Goal: Task Accomplishment & Management: Manage account settings

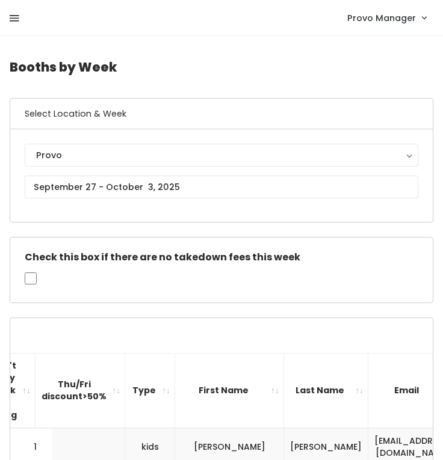
click at [16, 19] on icon at bounding box center [15, 18] width 10 height 11
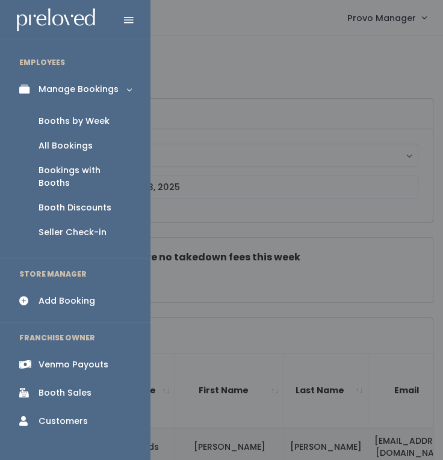
click at [68, 201] on div "Booth Discounts" at bounding box center [74, 207] width 73 height 13
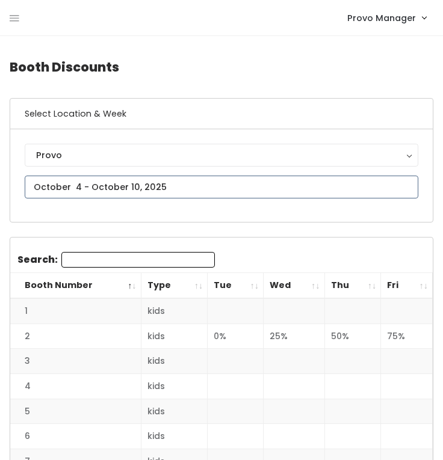
click at [89, 189] on input "text" at bounding box center [221, 187] width 393 height 23
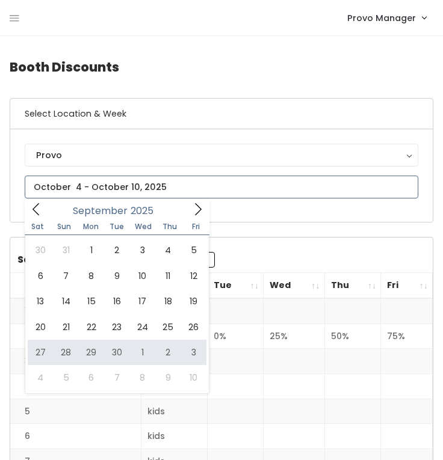
type input "[DATE] to [DATE]"
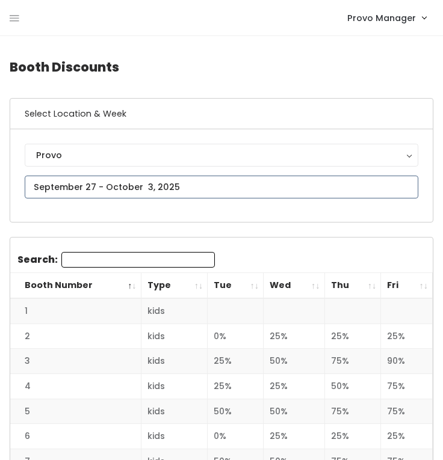
click at [160, 189] on input "text" at bounding box center [221, 187] width 393 height 23
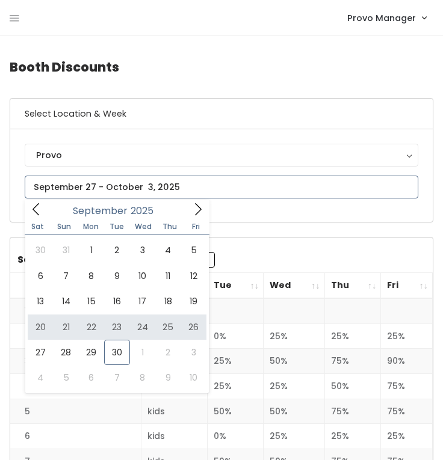
type input "[DATE] to [DATE]"
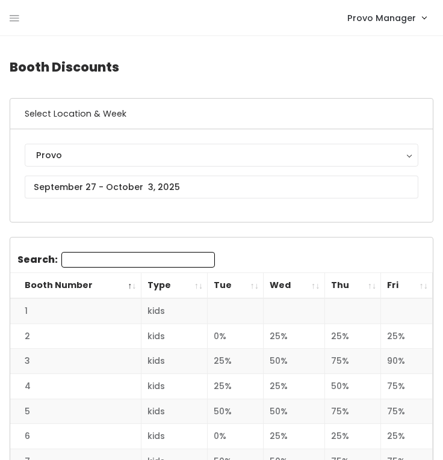
click at [420, 286] on th "Fri" at bounding box center [407, 286] width 52 height 26
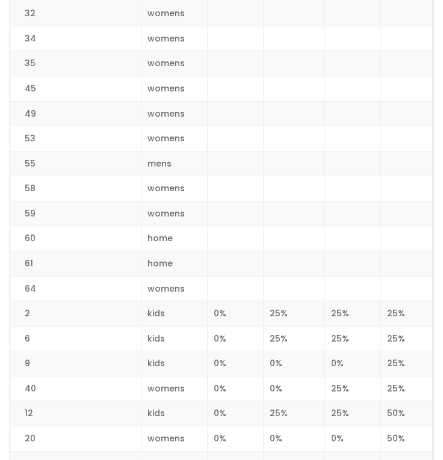
scroll to position [612, 0]
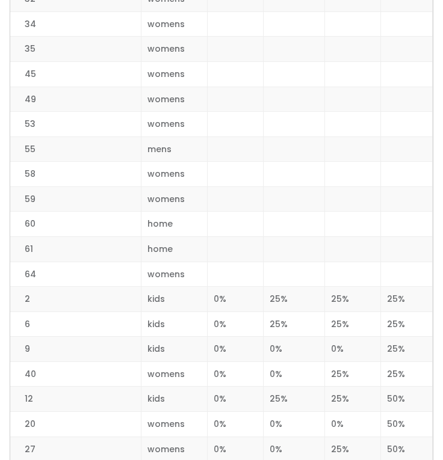
click at [420, 286] on td at bounding box center [407, 274] width 52 height 25
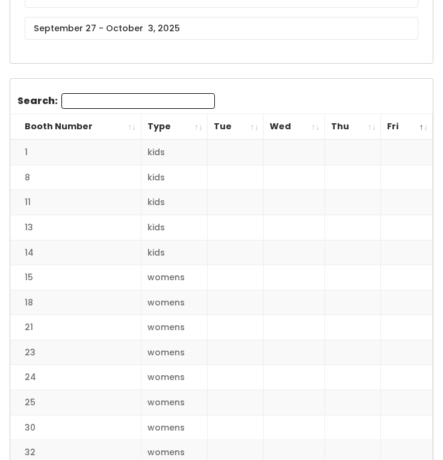
scroll to position [0, 0]
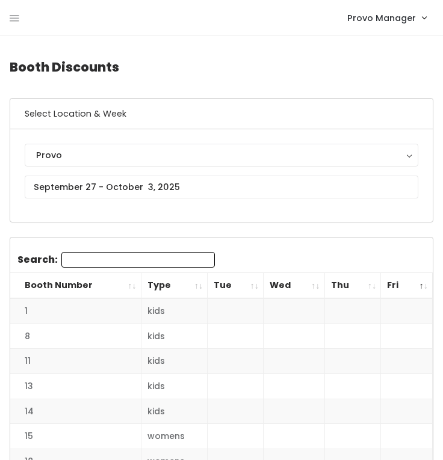
click at [252, 286] on th "Tue" at bounding box center [235, 286] width 56 height 26
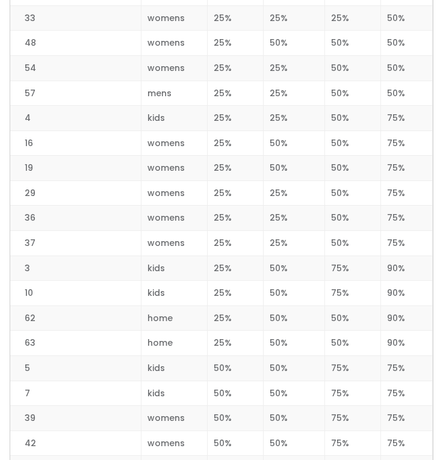
scroll to position [1555, 0]
